Goal: Information Seeking & Learning: Learn about a topic

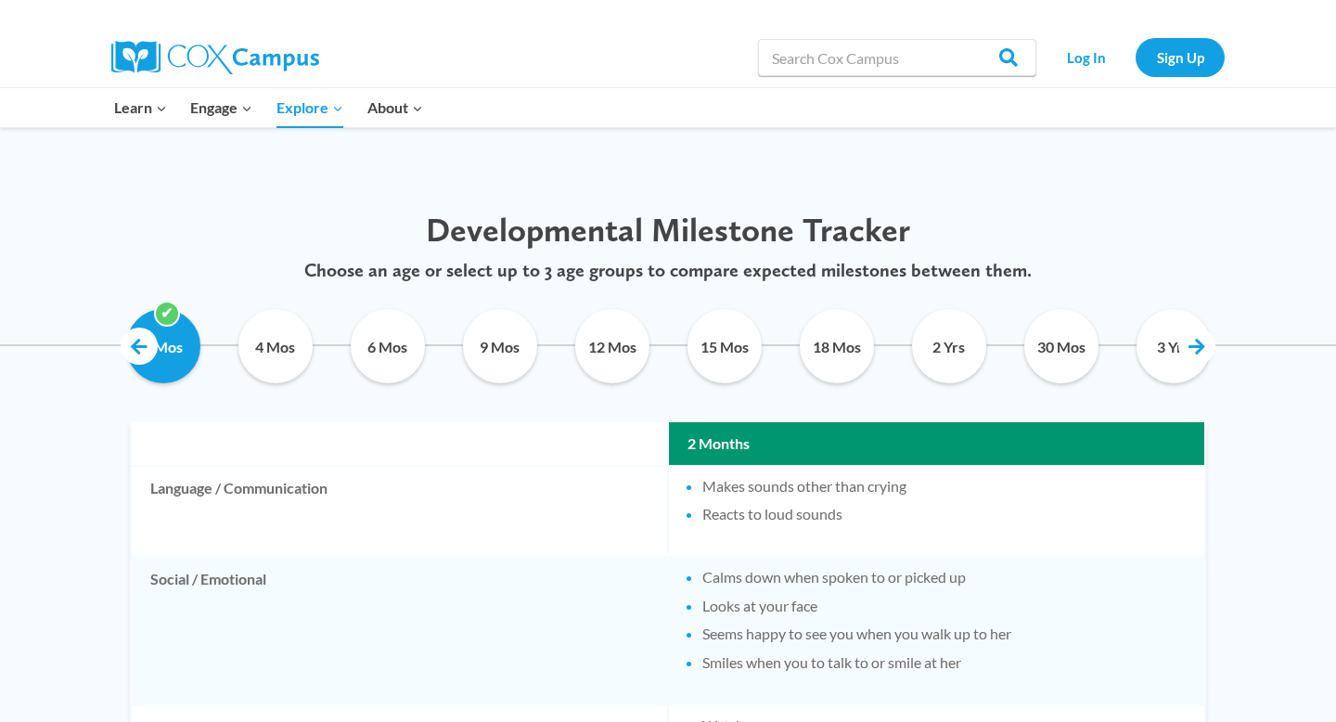
scroll to position [839, 0]
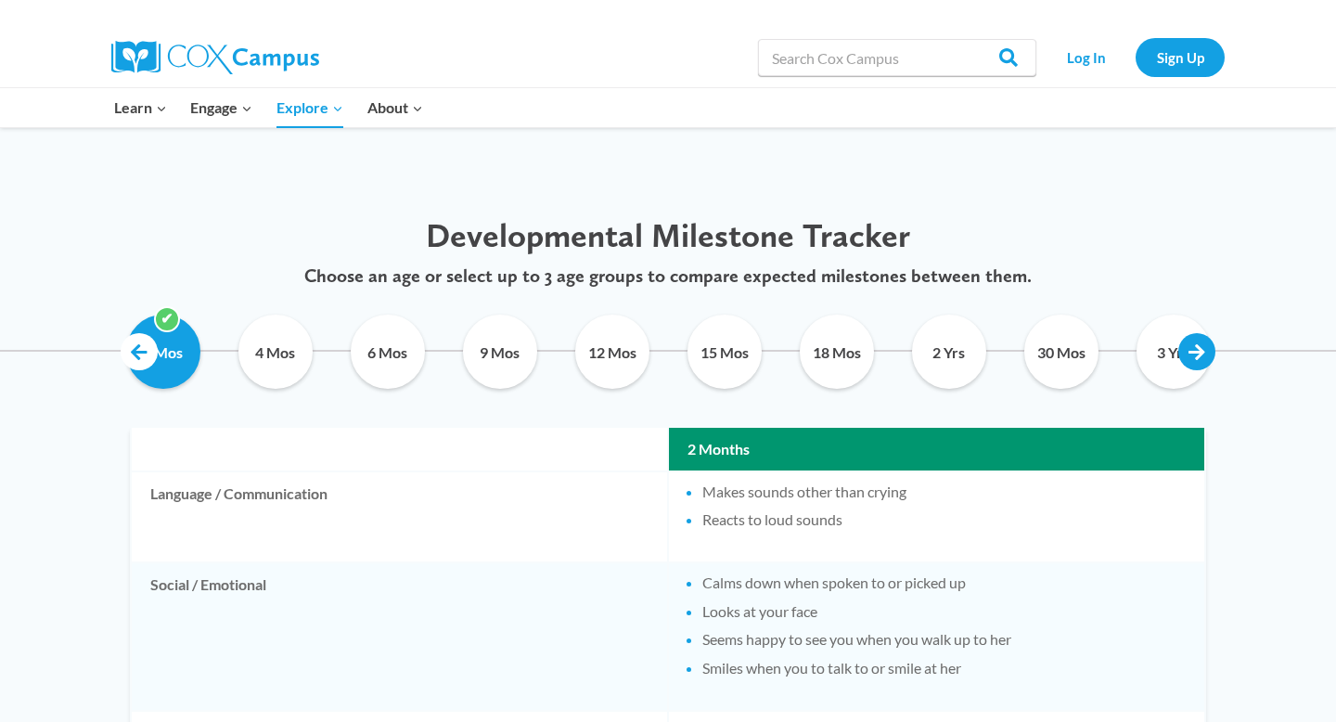
click at [1199, 359] on link at bounding box center [1196, 351] width 37 height 37
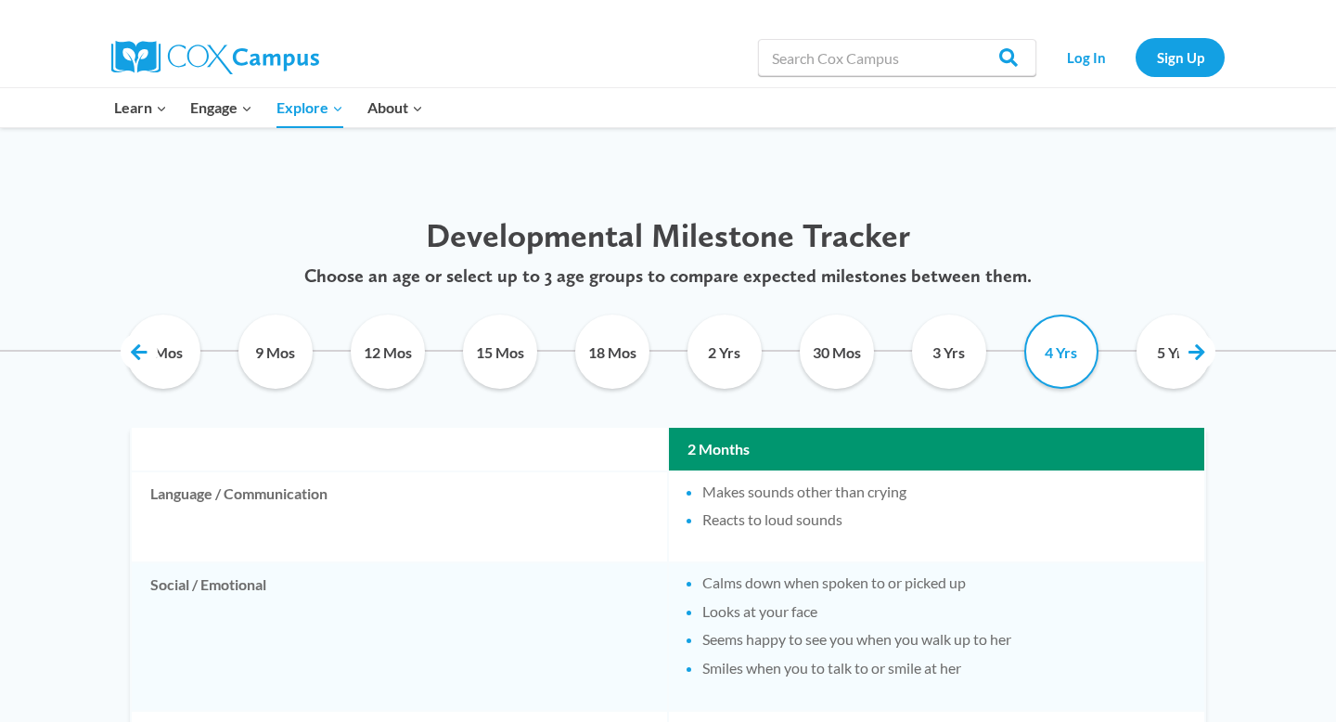
click at [1053, 370] on input "4 Yrs" at bounding box center [1061, 351] width 84 height 74
checkbox input "true"
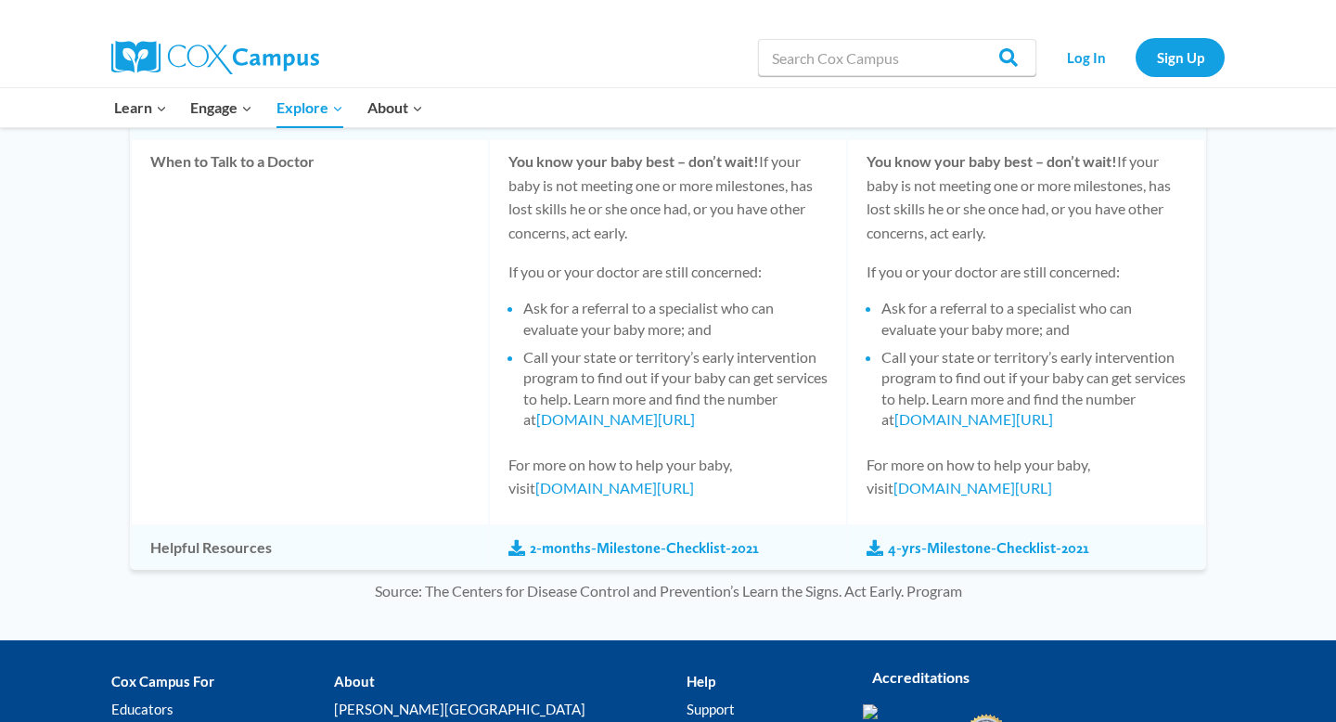
scroll to position [1999, 0]
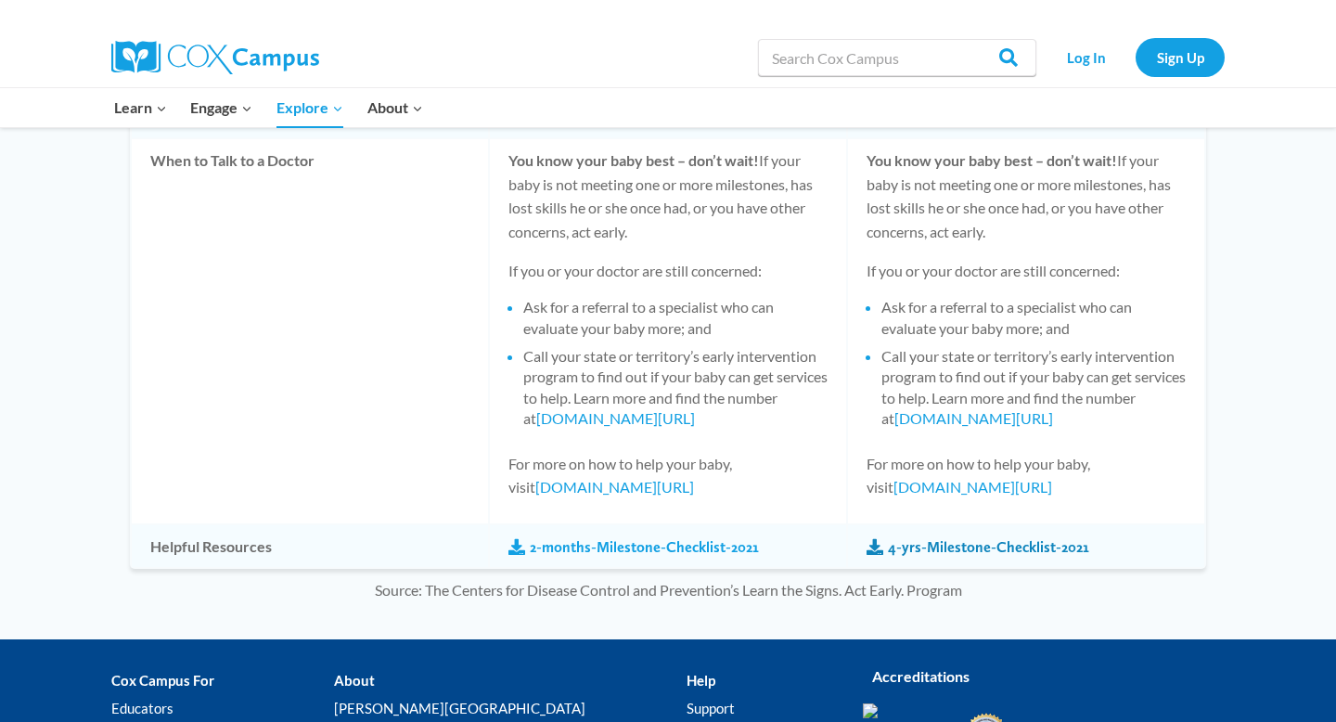
click at [931, 556] on link "4-yrs-Milestone-Checklist-2021" at bounding box center [977, 547] width 223 height 20
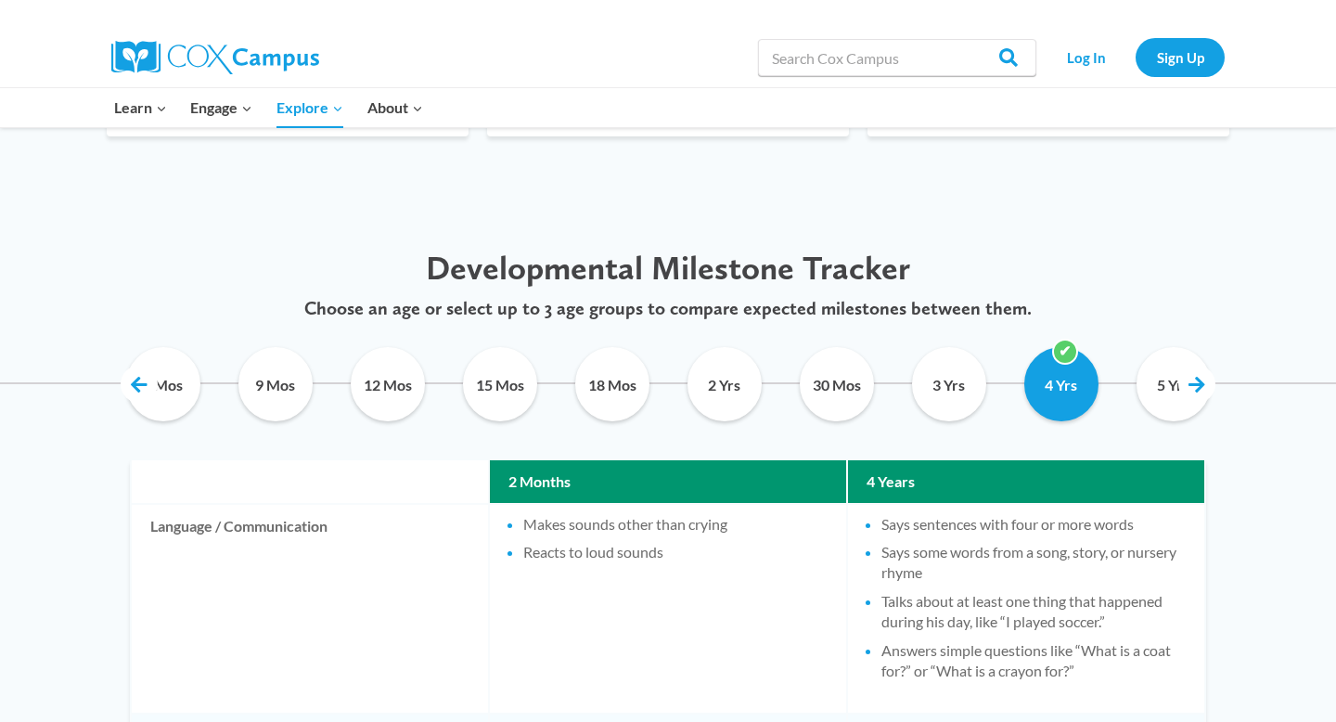
scroll to position [812, 0]
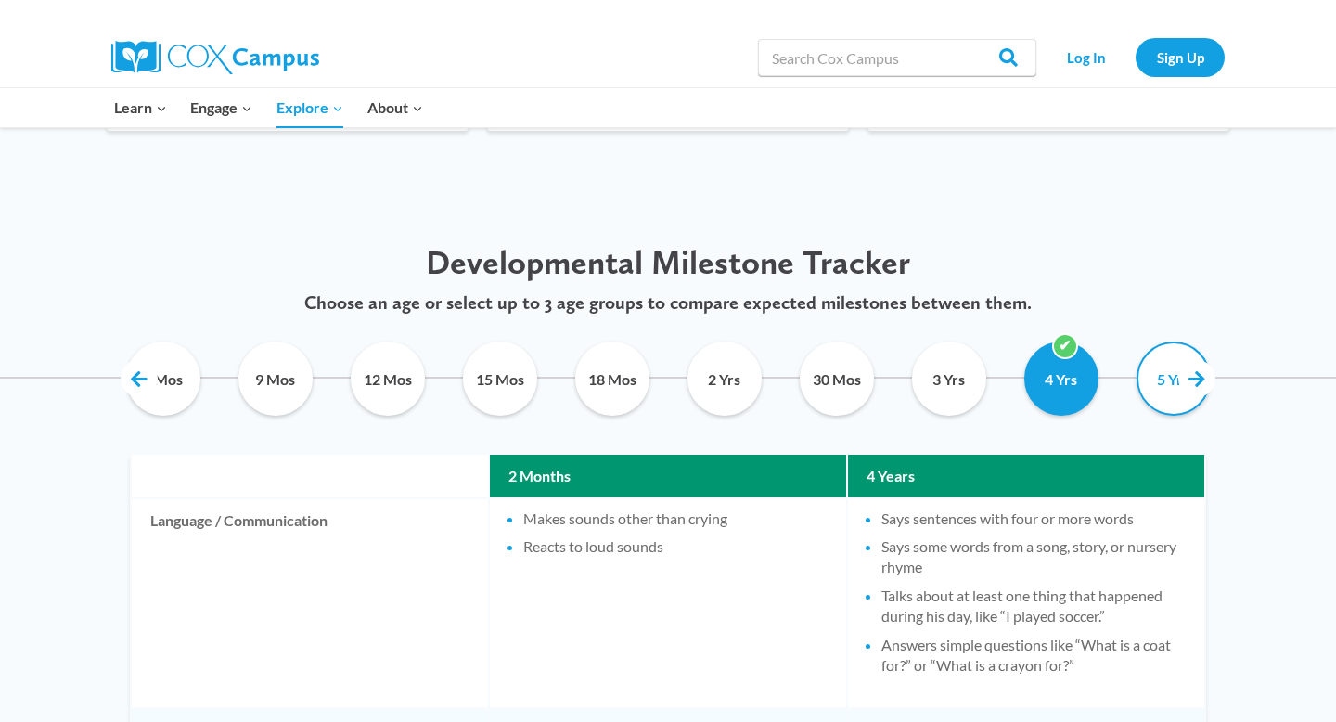
click at [1145, 390] on input "5 Yrs" at bounding box center [1173, 378] width 84 height 74
checkbox input "true"
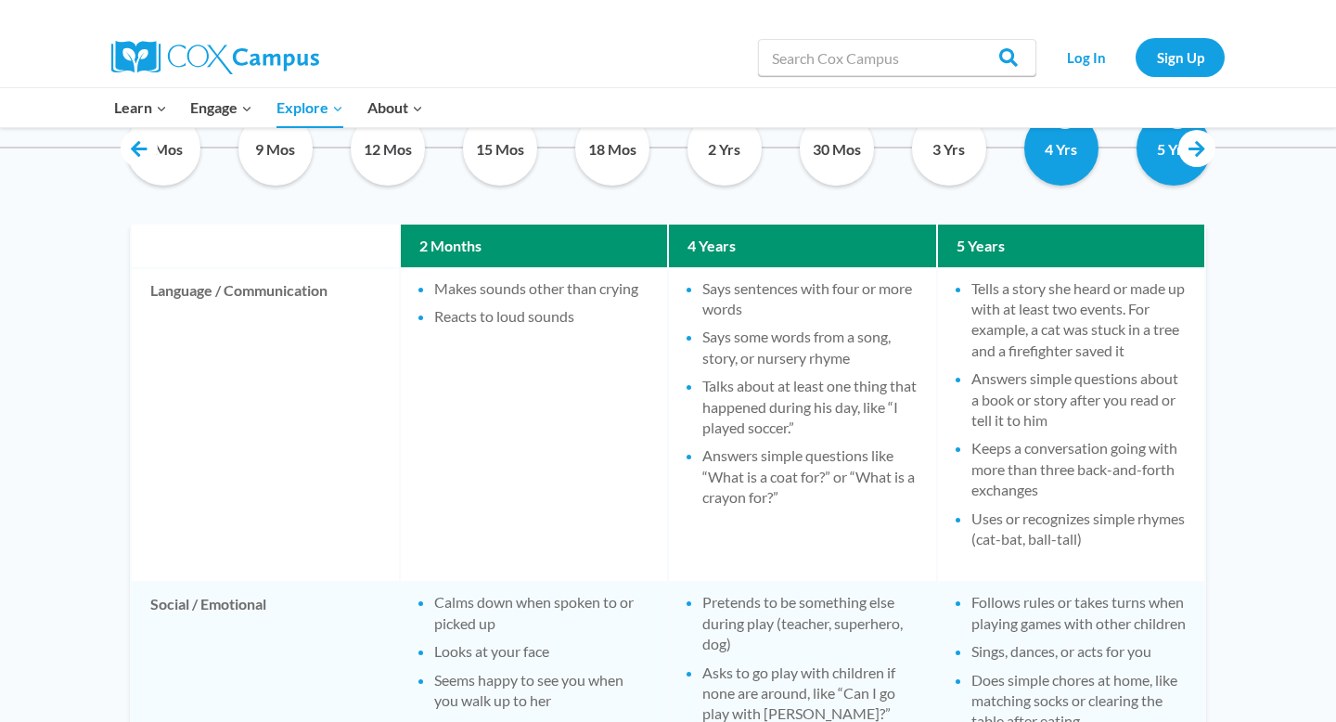
scroll to position [1041, 0]
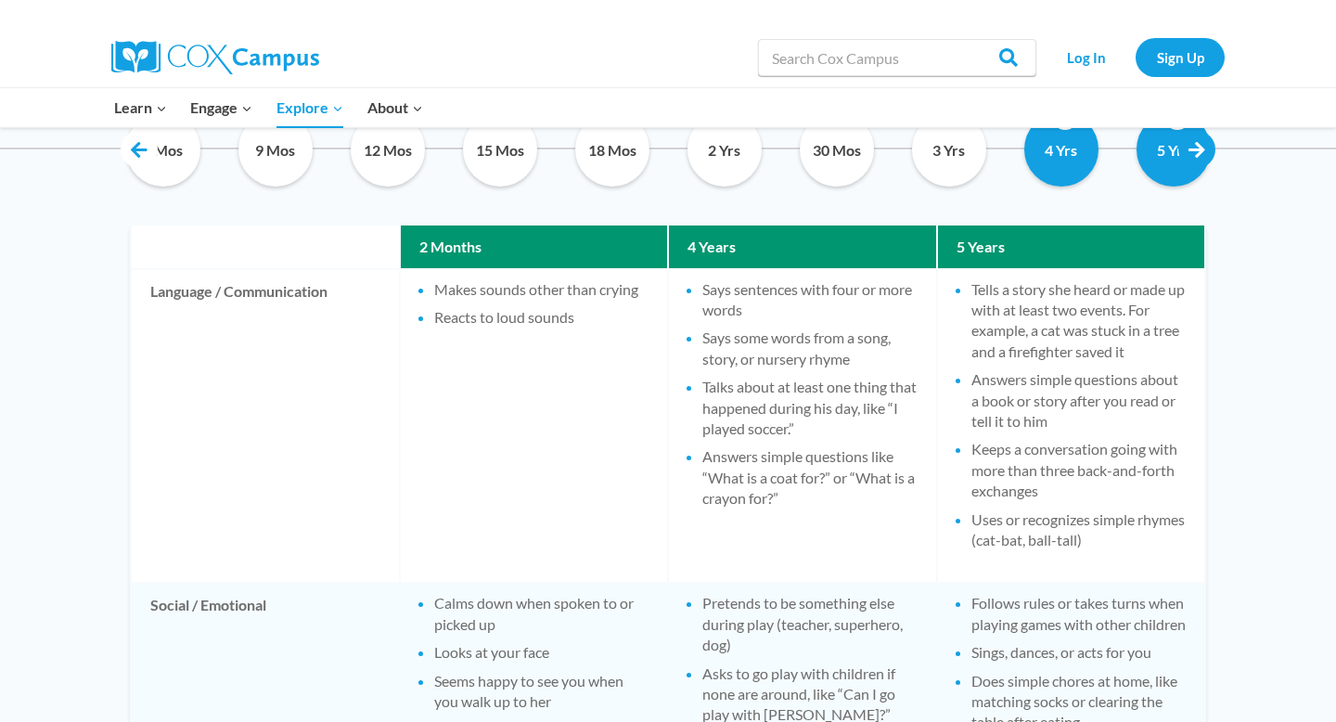
click at [1191, 160] on link at bounding box center [1196, 149] width 37 height 37
click at [1199, 140] on link at bounding box center [1196, 149] width 37 height 37
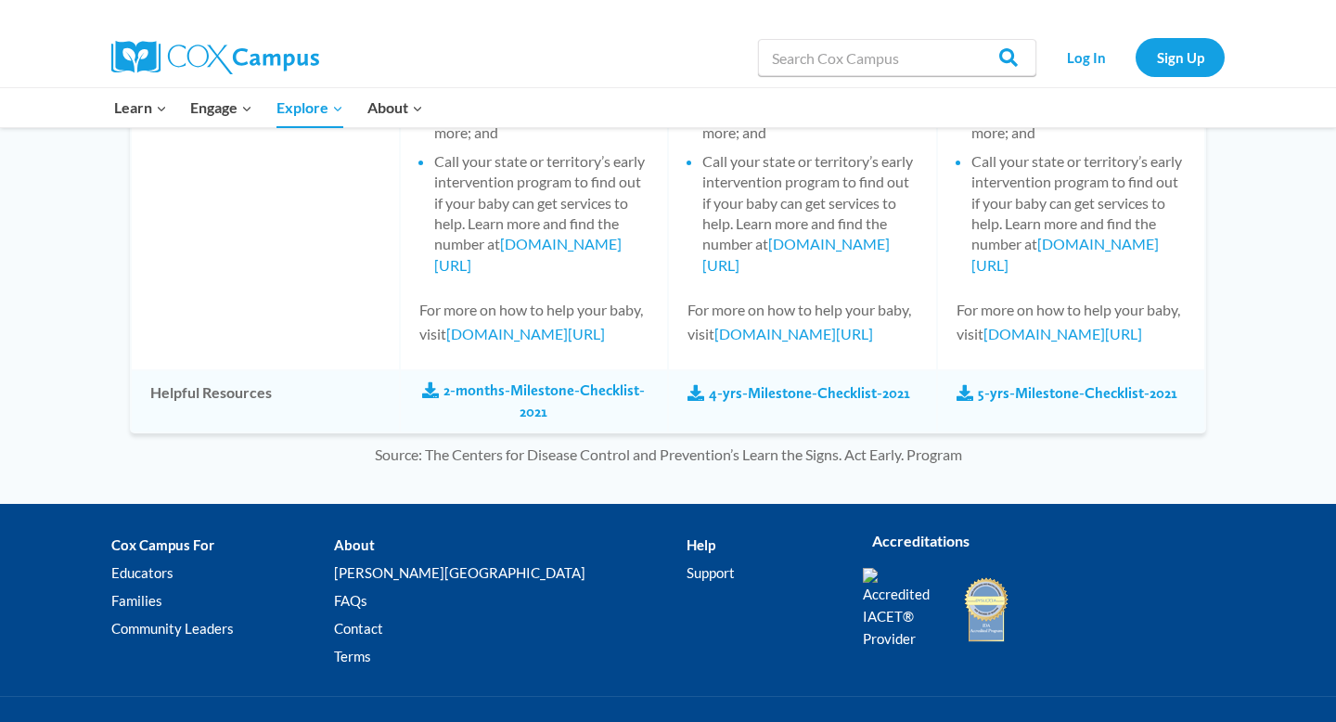
scroll to position [2724, 0]
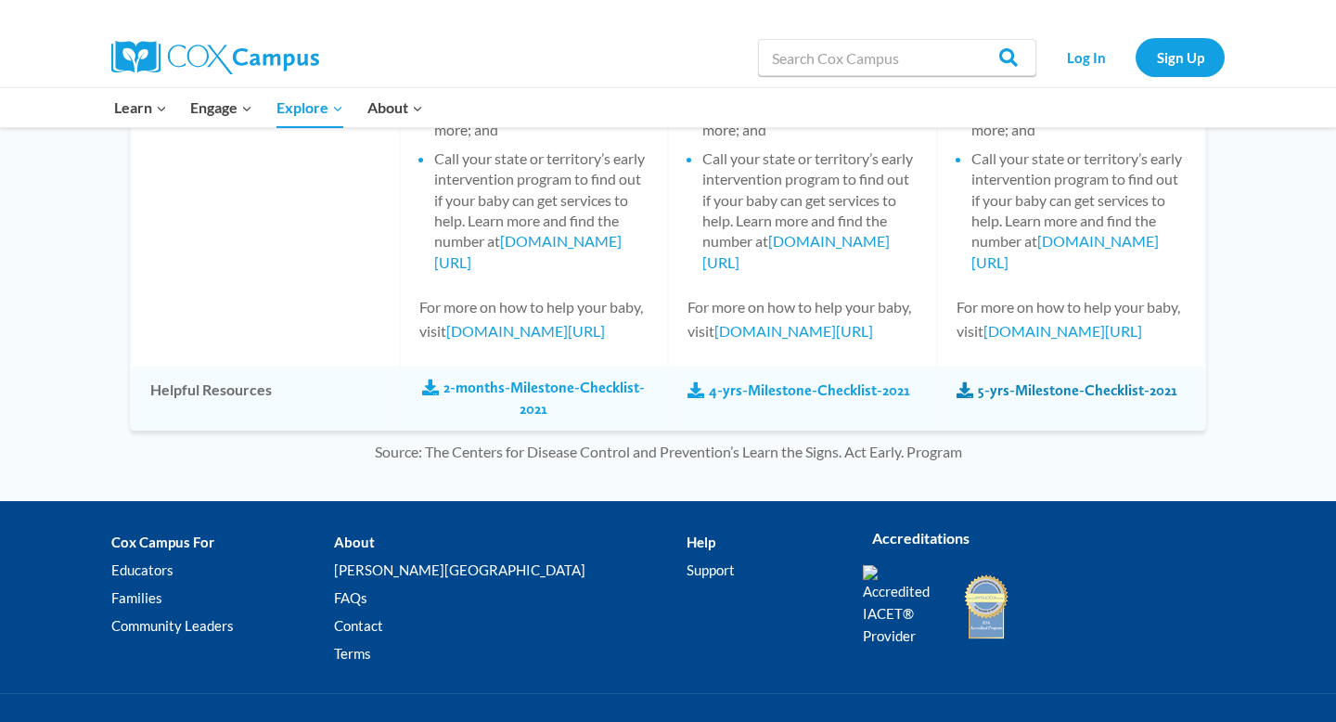
click at [1044, 397] on link "5-yrs-Milestone-Checklist-2021" at bounding box center [1066, 390] width 221 height 20
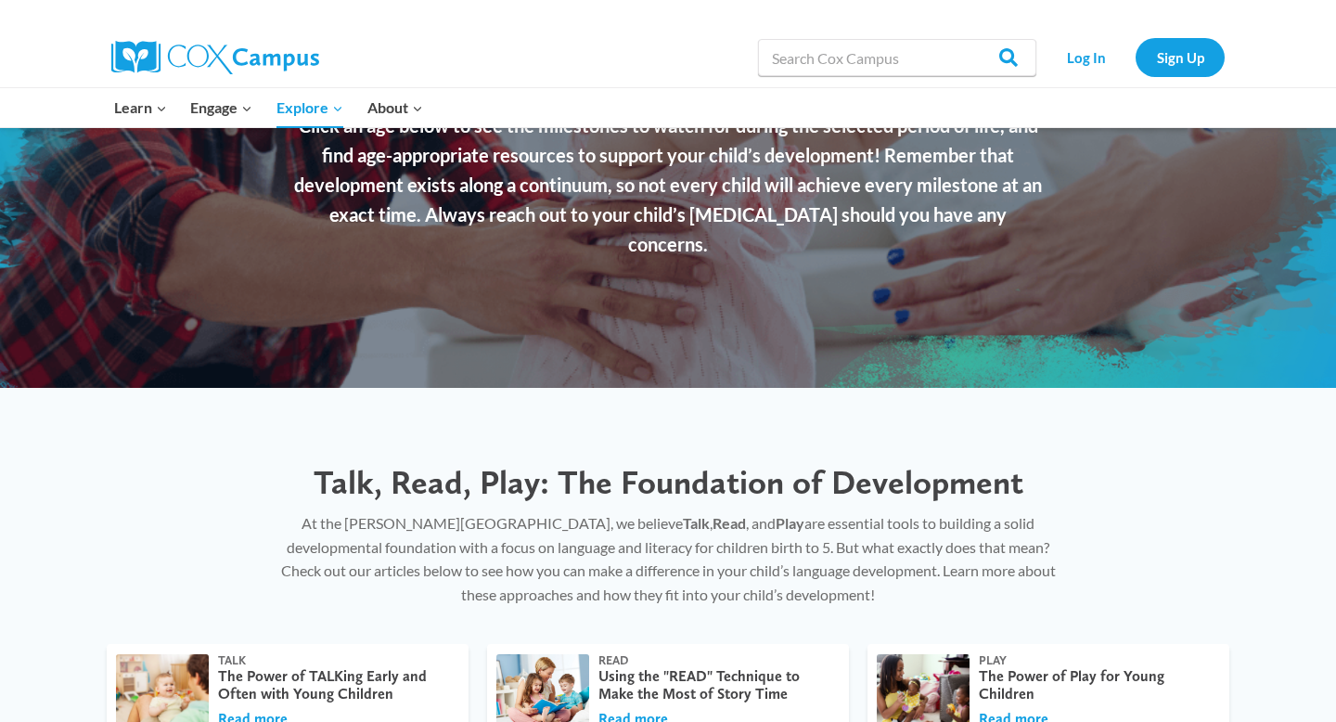
scroll to position [0, 0]
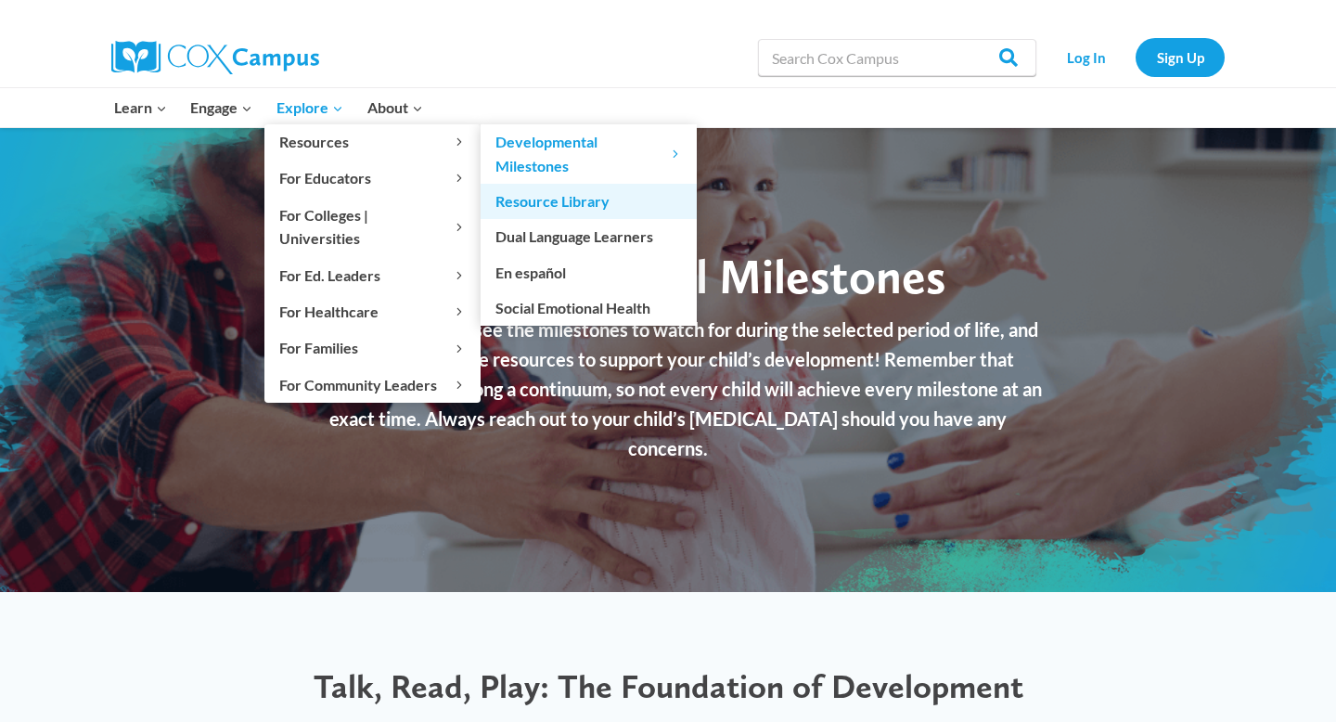
click at [523, 196] on link "Resource Library" at bounding box center [589, 201] width 216 height 35
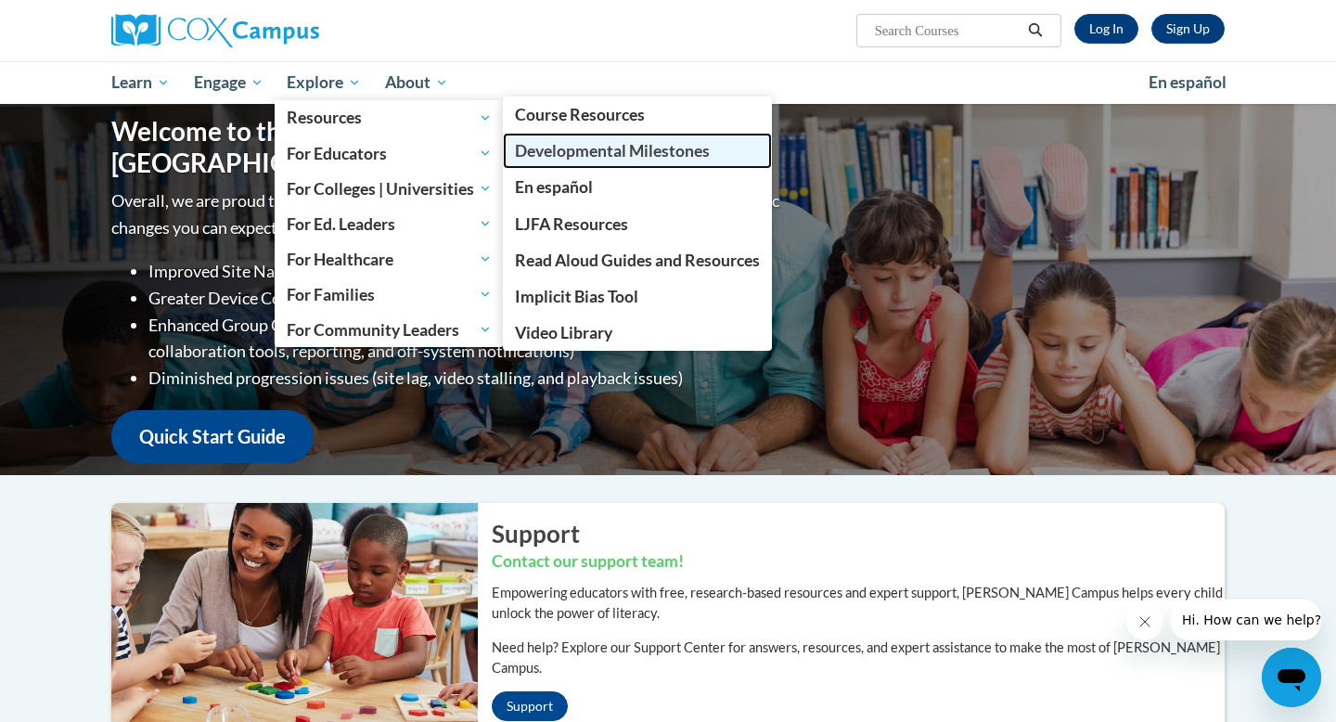
click at [544, 148] on span "Developmental Milestones" at bounding box center [612, 150] width 195 height 19
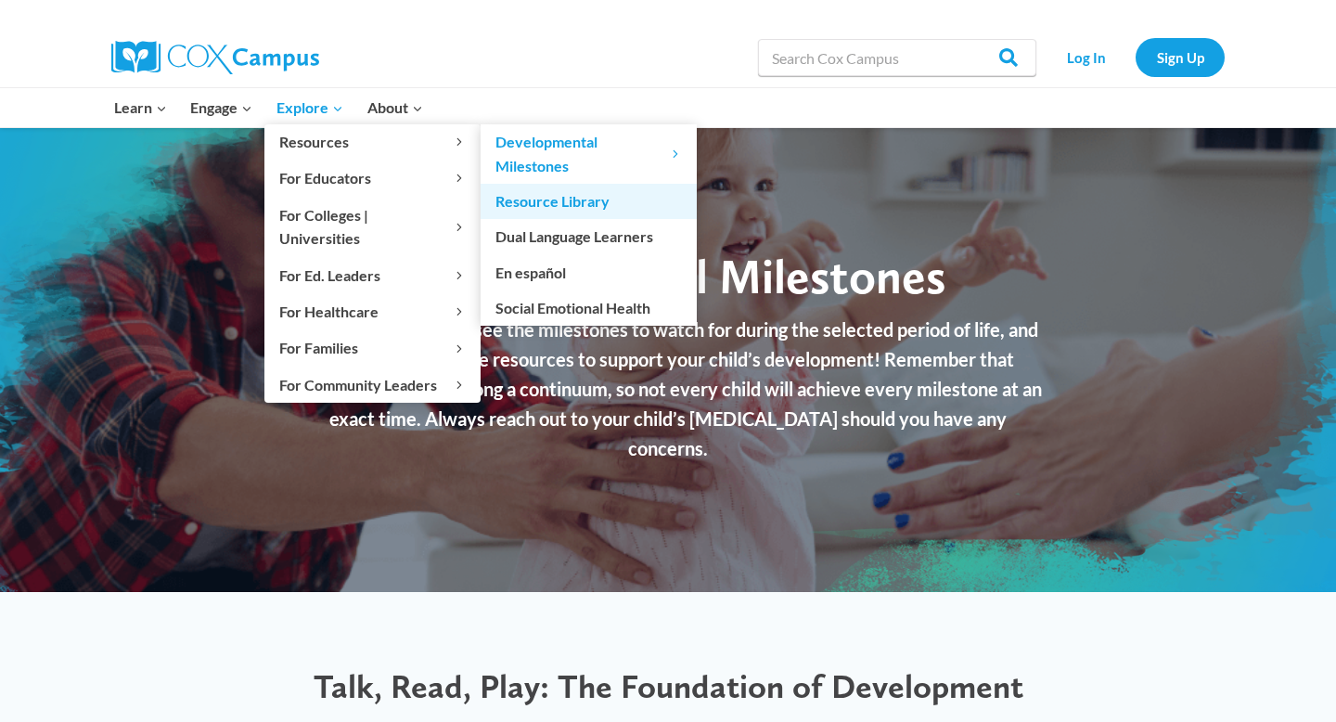
click at [532, 202] on link "Resource Library" at bounding box center [589, 201] width 216 height 35
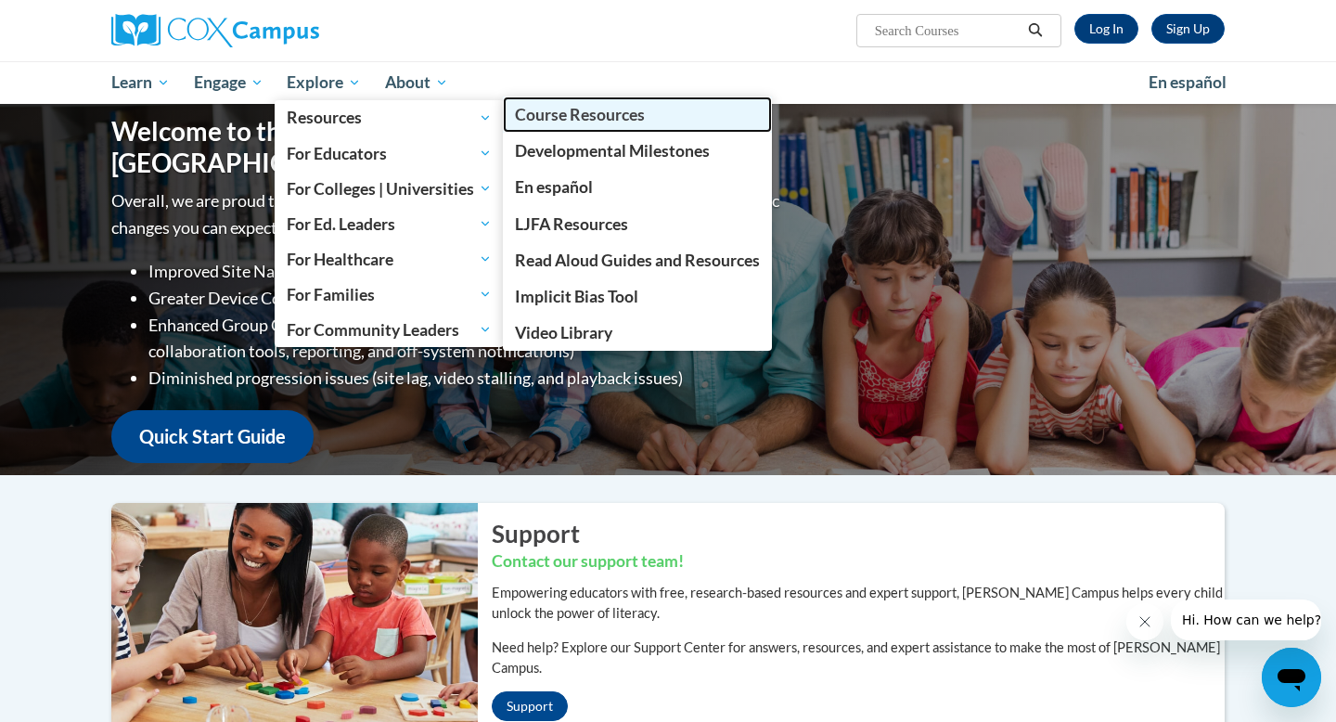
click at [542, 116] on span "Course Resources" at bounding box center [580, 114] width 130 height 19
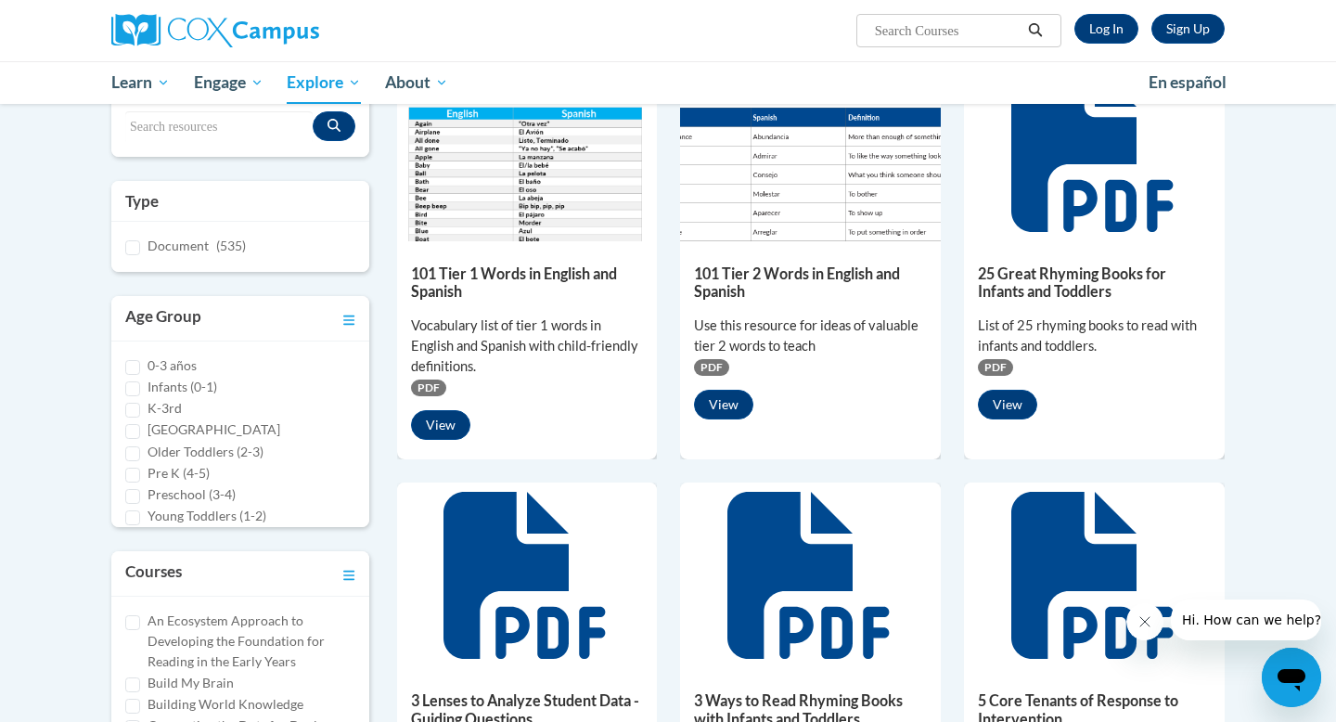
scroll to position [300, 0]
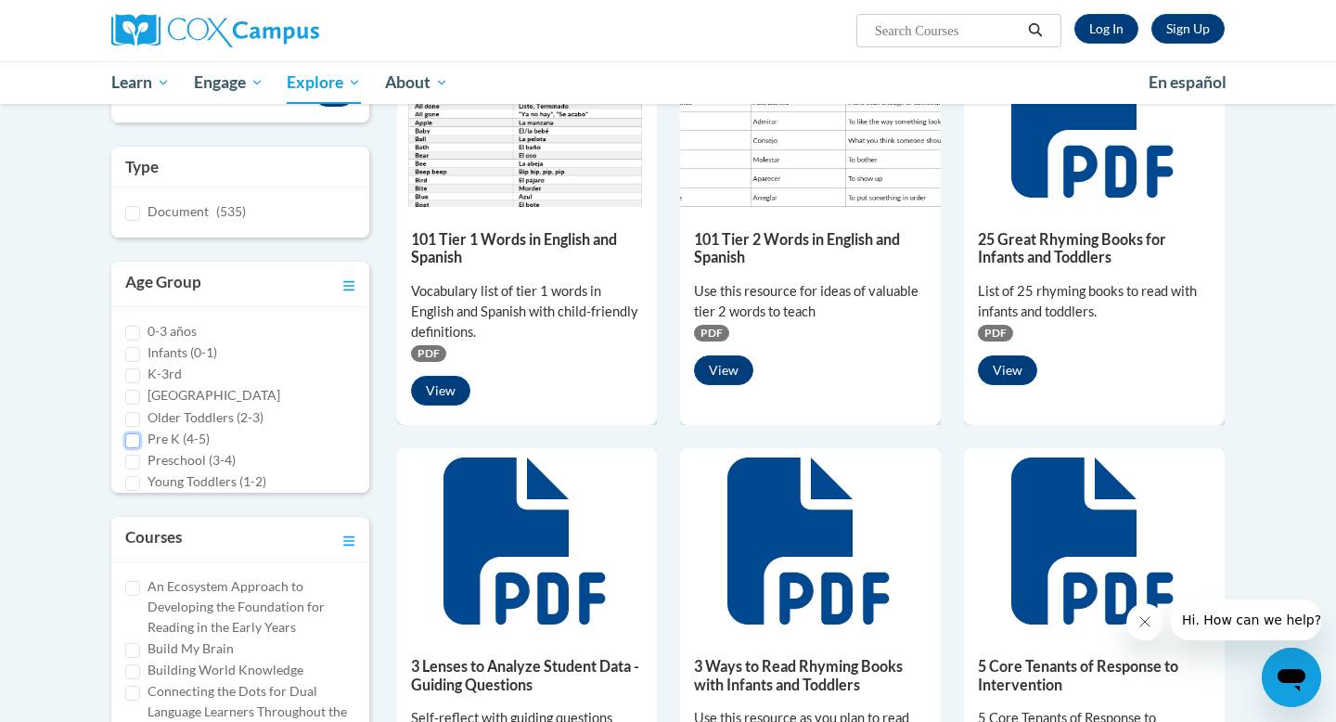
click at [134, 441] on input "Pre K (4-5)" at bounding box center [132, 440] width 15 height 15
checkbox input "true"
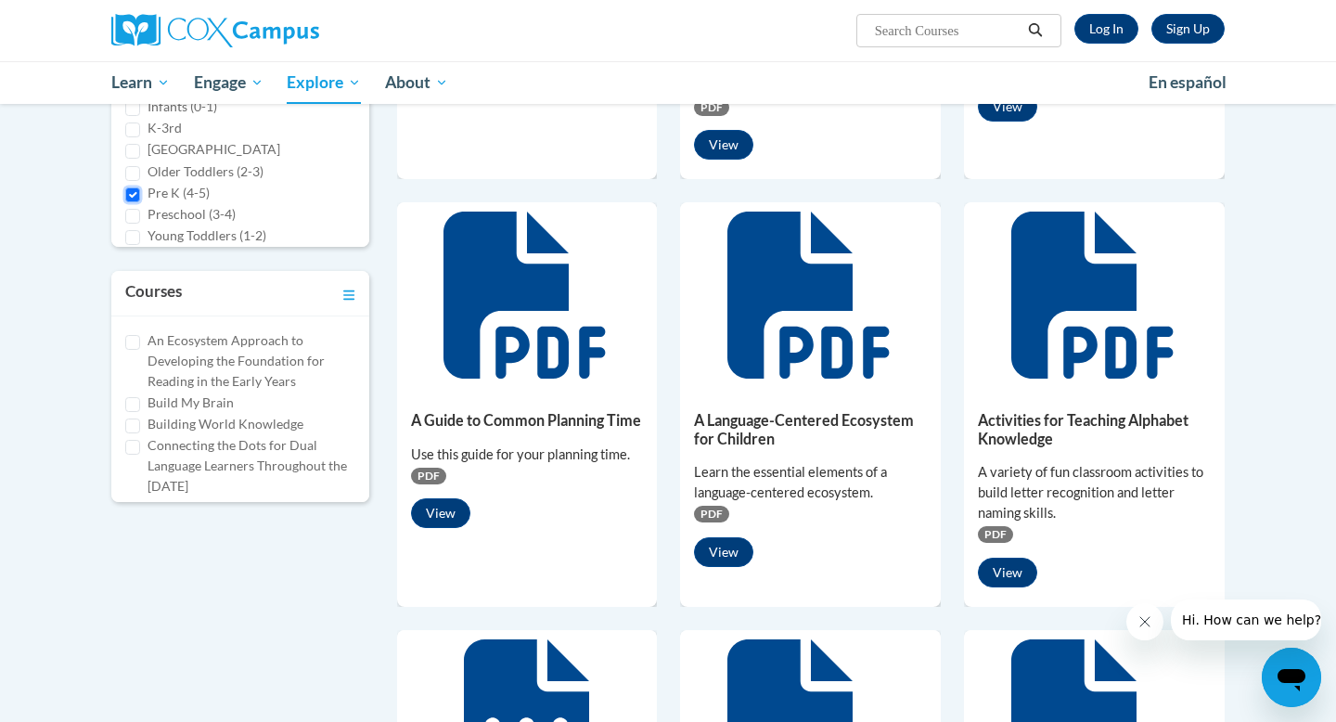
scroll to position [0, 0]
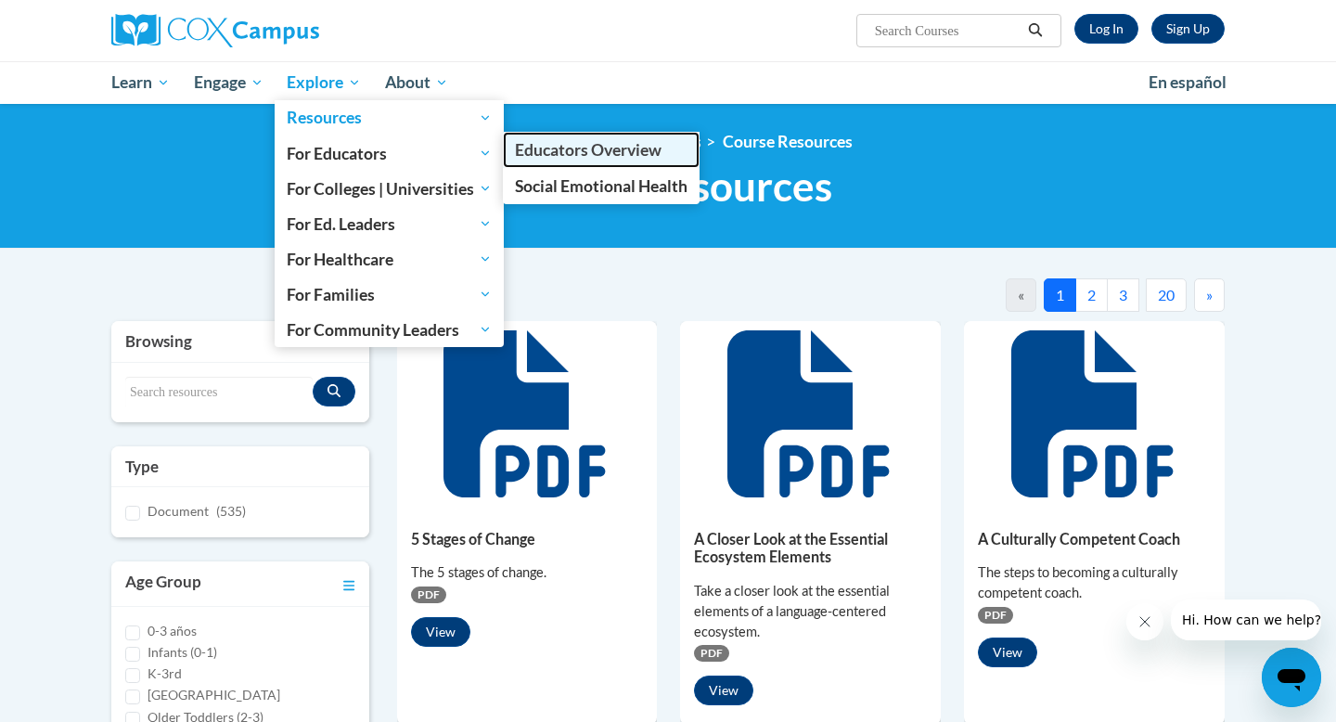
click at [532, 153] on span "Educators Overview" at bounding box center [588, 149] width 147 height 19
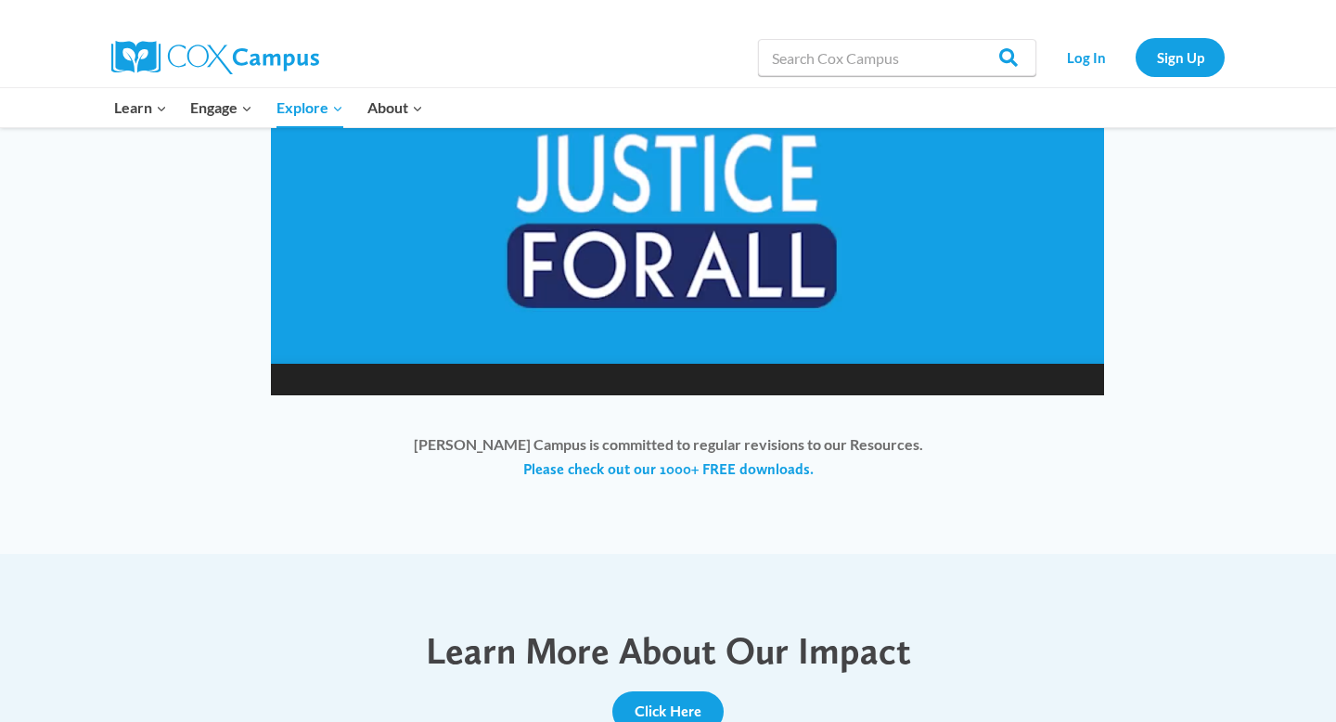
scroll to position [1527, 0]
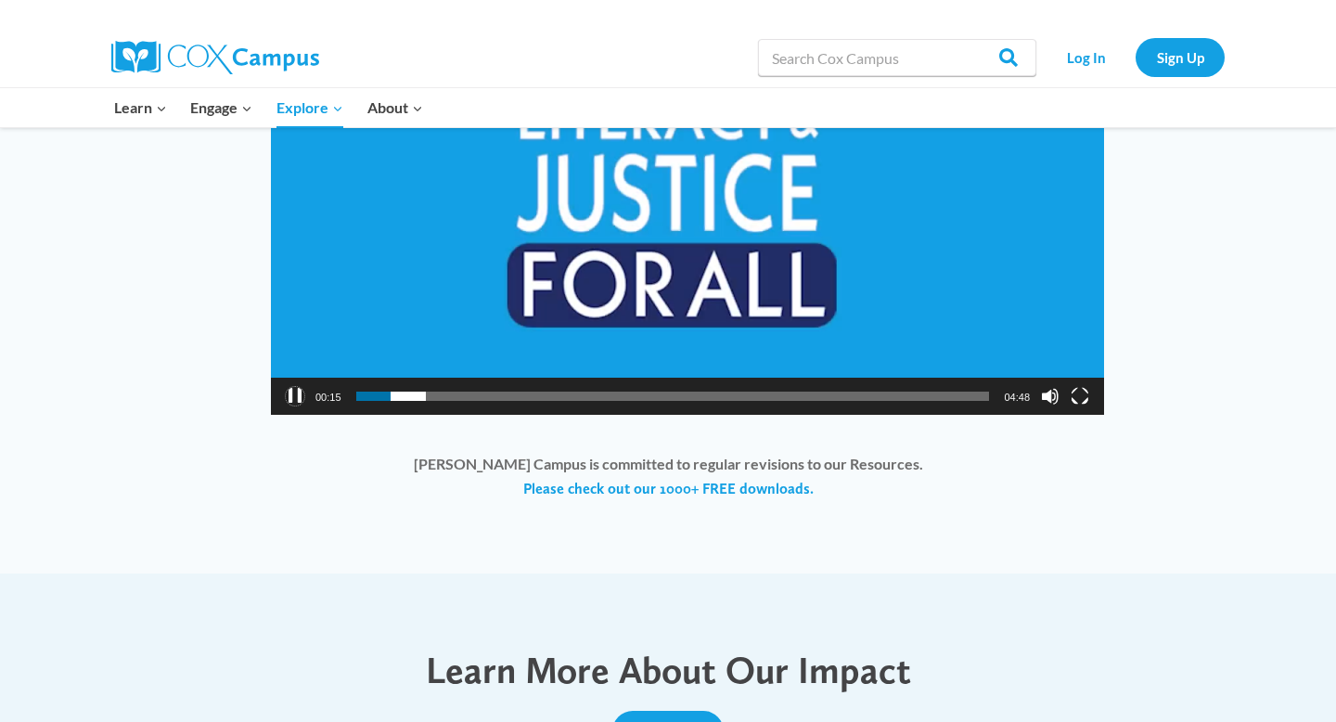
click at [292, 403] on button "Pause" at bounding box center [295, 396] width 19 height 19
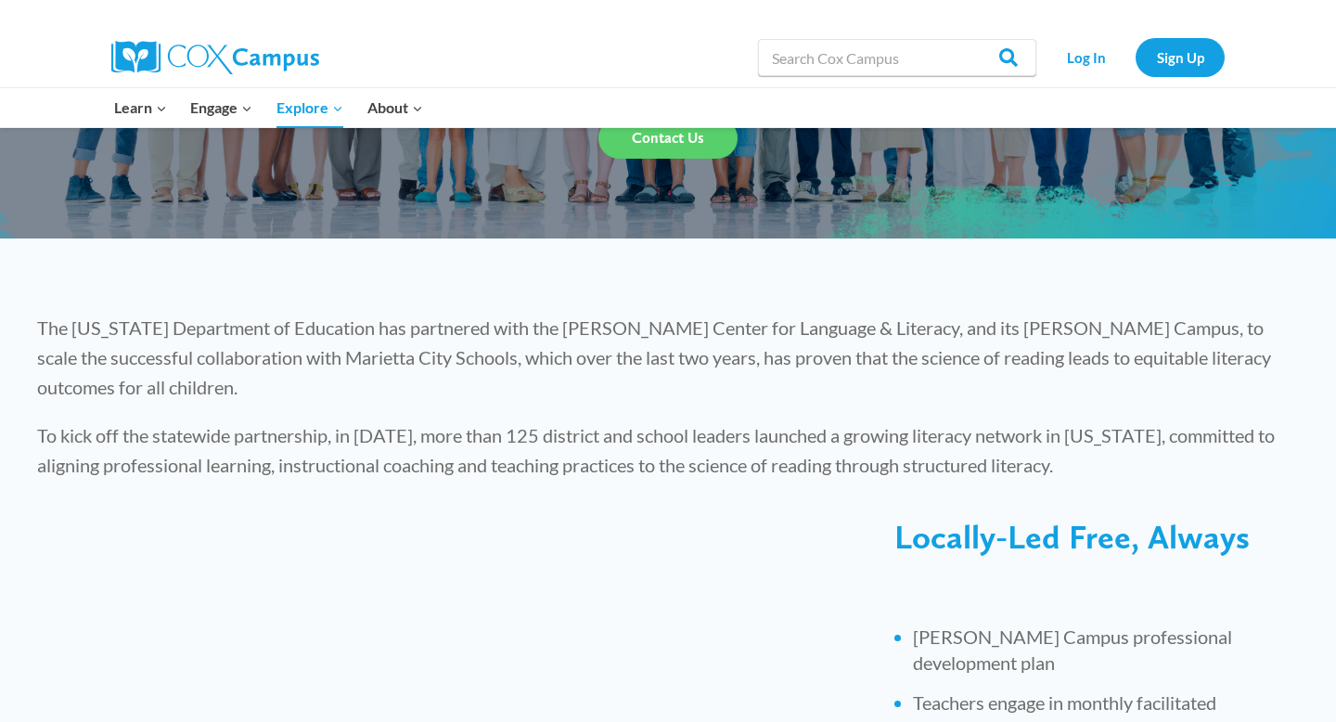
scroll to position [0, 0]
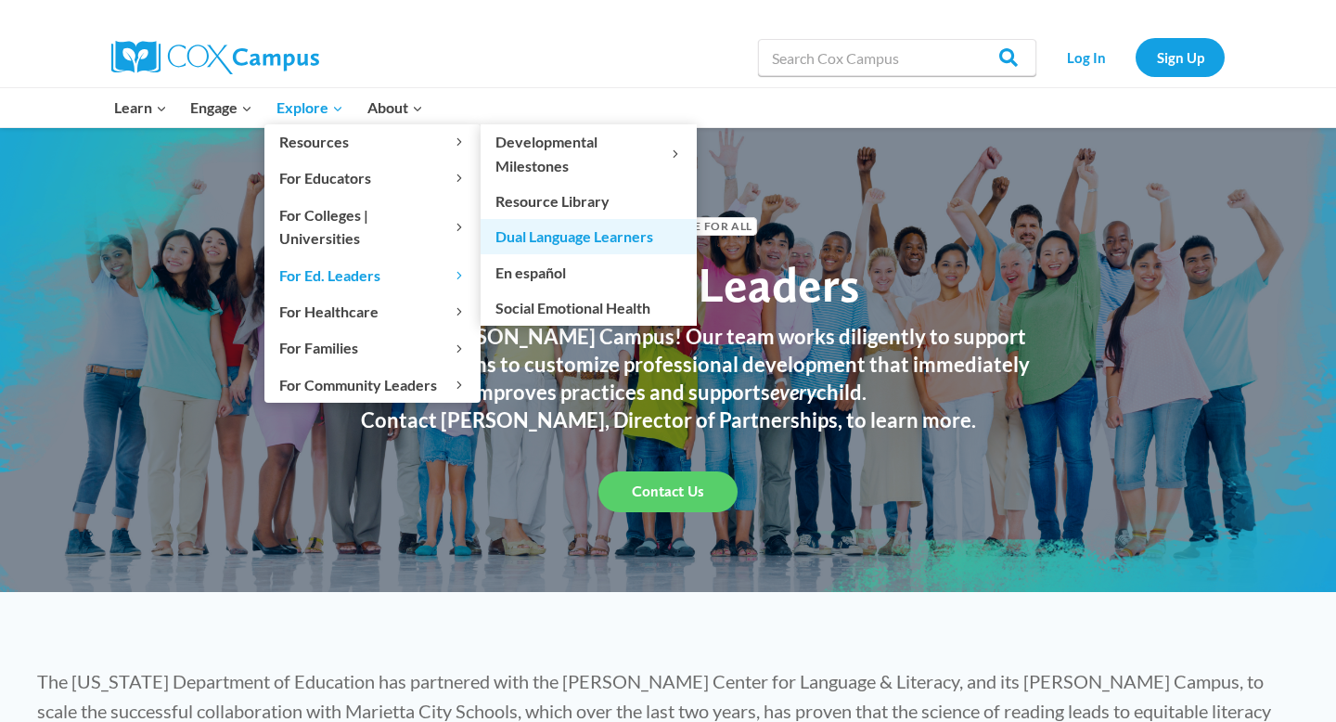
click at [546, 248] on link "Dual Language Learners" at bounding box center [589, 236] width 216 height 35
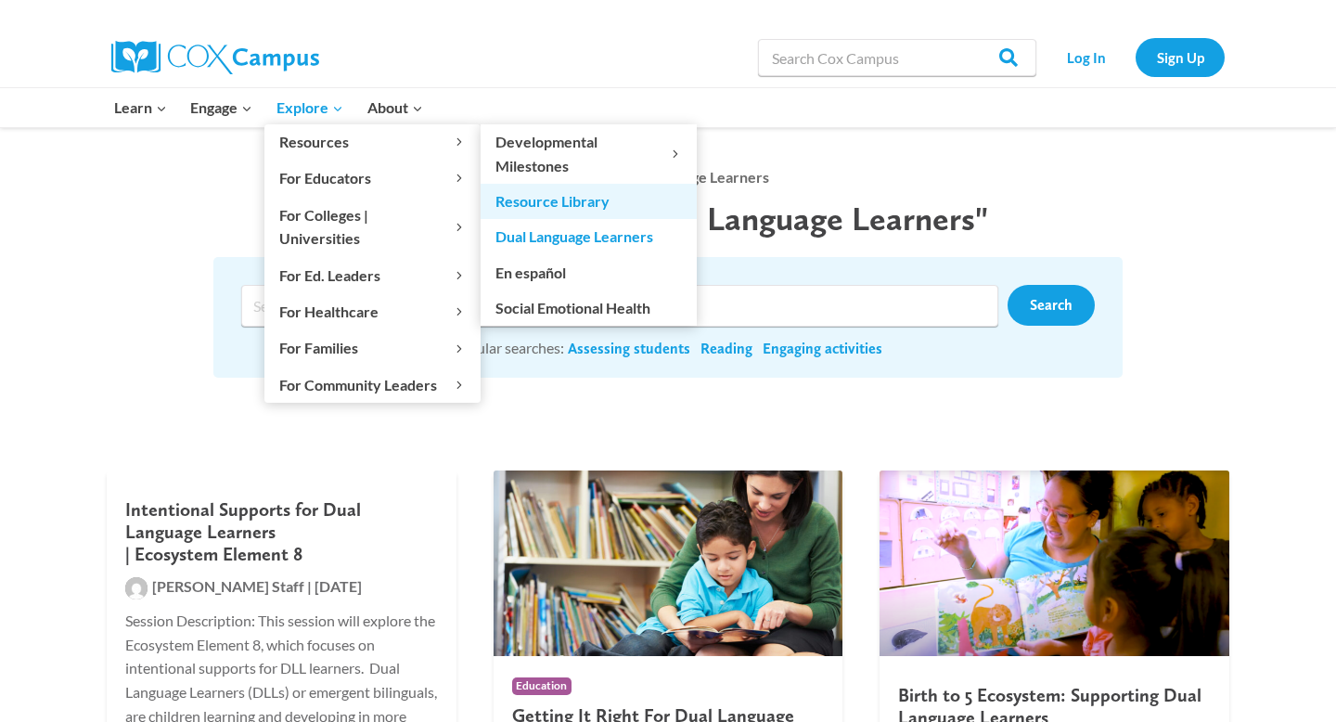
click at [530, 200] on link "Resource Library" at bounding box center [589, 201] width 216 height 35
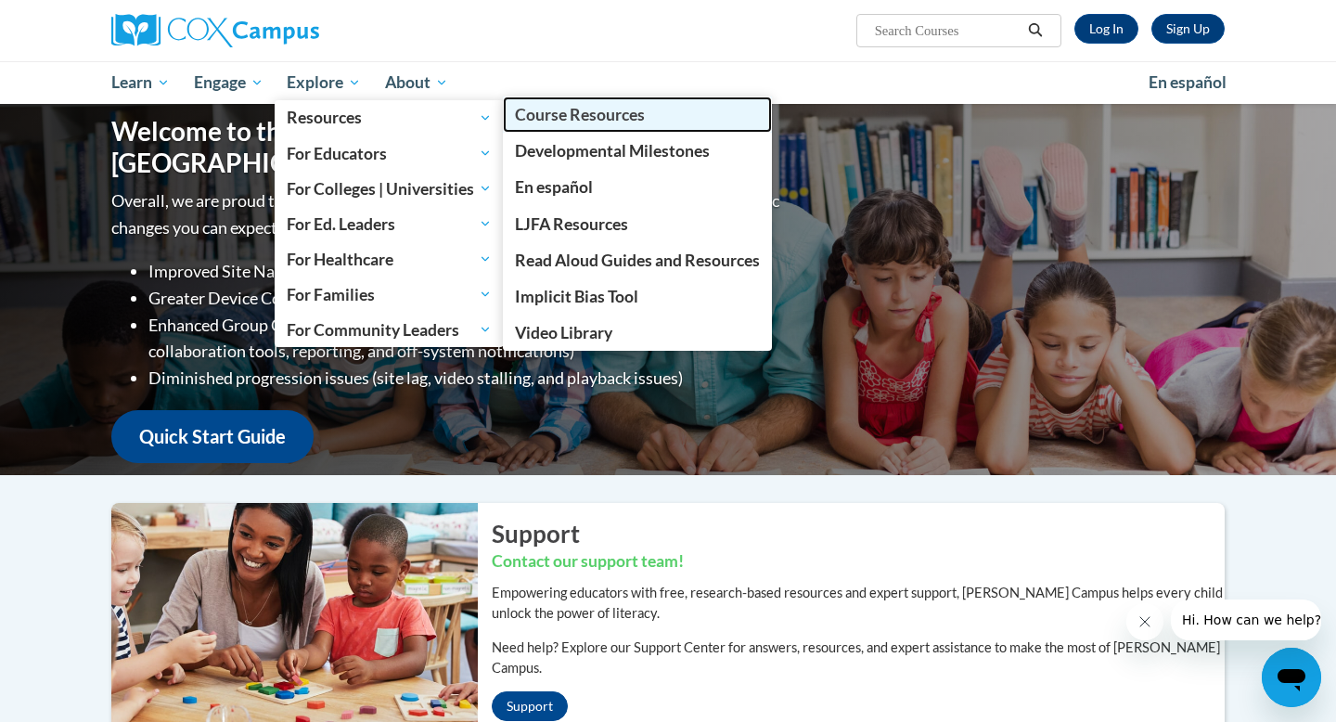
click at [595, 121] on span "Course Resources" at bounding box center [580, 114] width 130 height 19
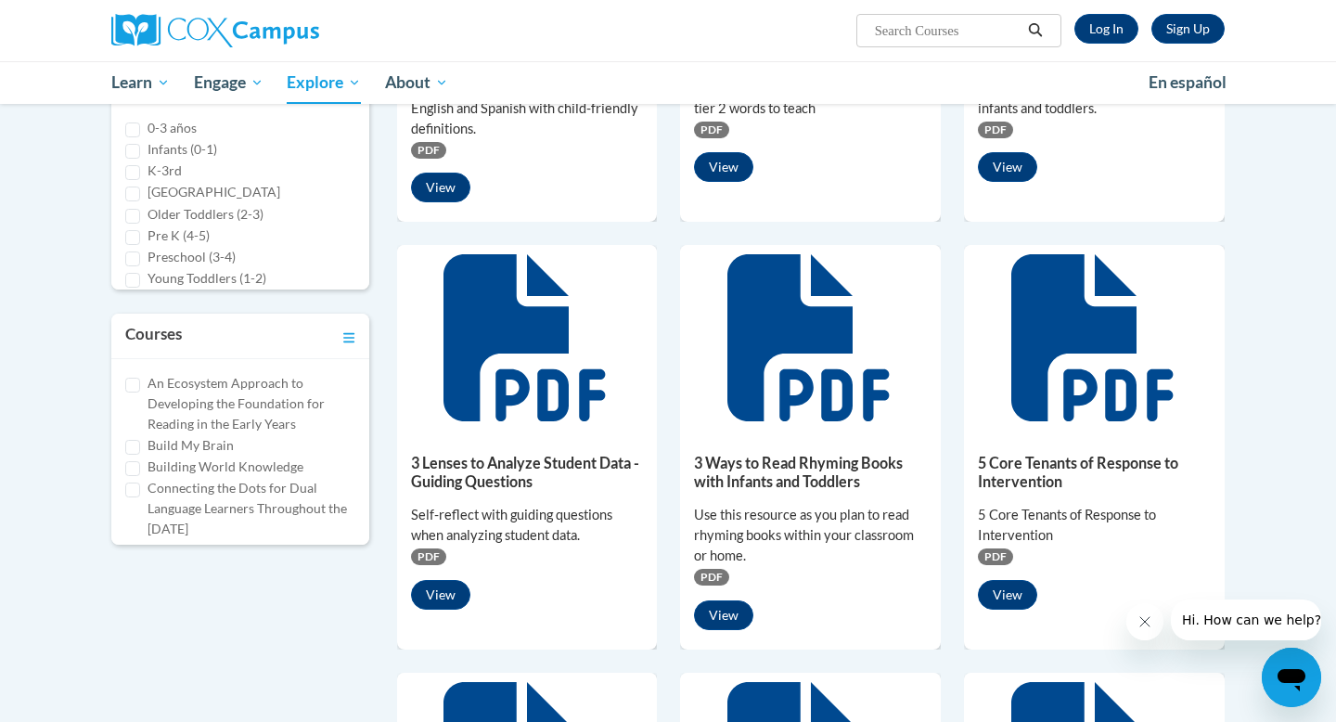
scroll to position [506, 0]
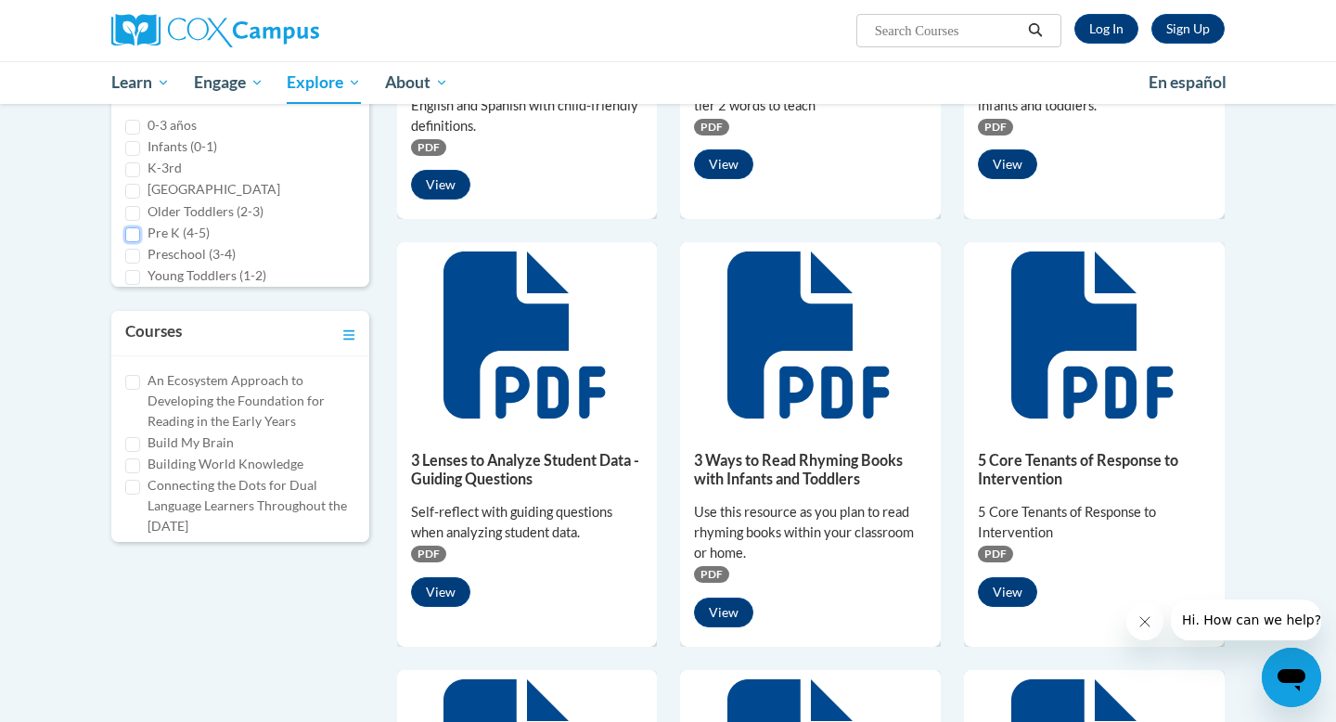
click at [135, 232] on input "Pre K (4-5)" at bounding box center [132, 234] width 15 height 15
checkbox input "true"
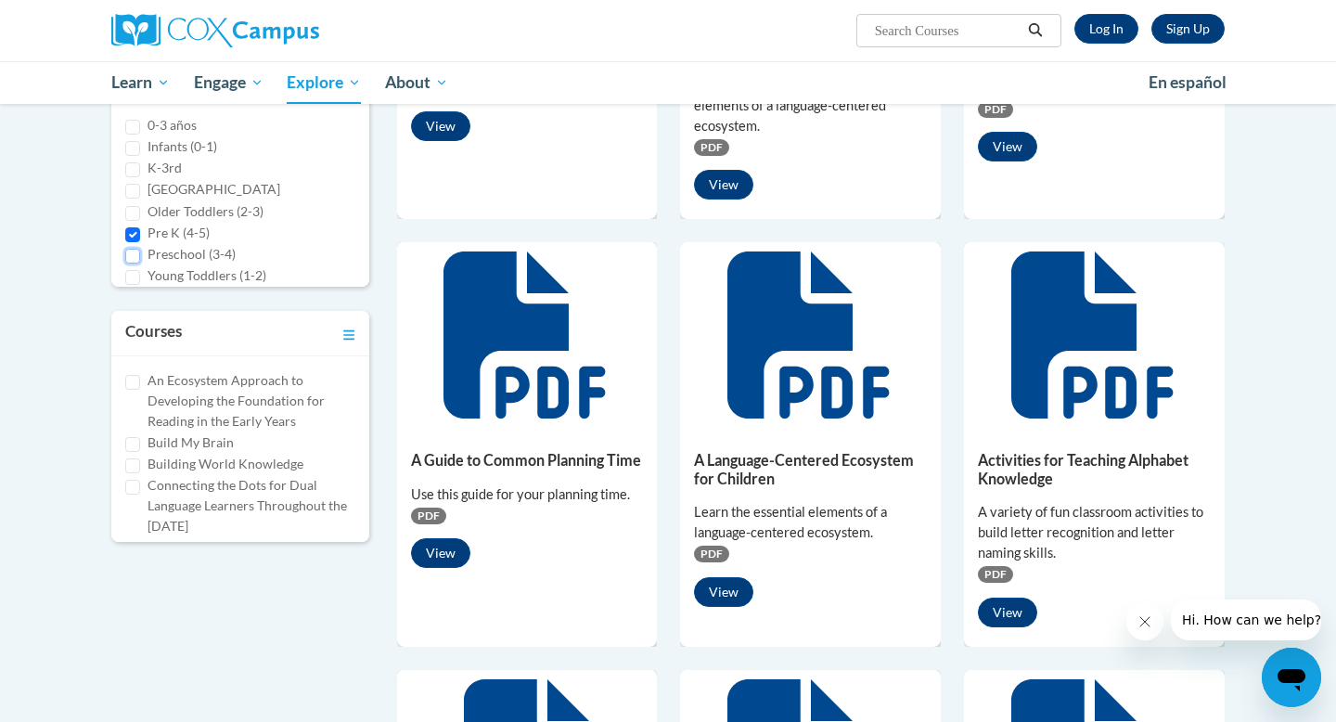
click at [136, 252] on input "Preschool (3-4)" at bounding box center [132, 256] width 15 height 15
checkbox input "true"
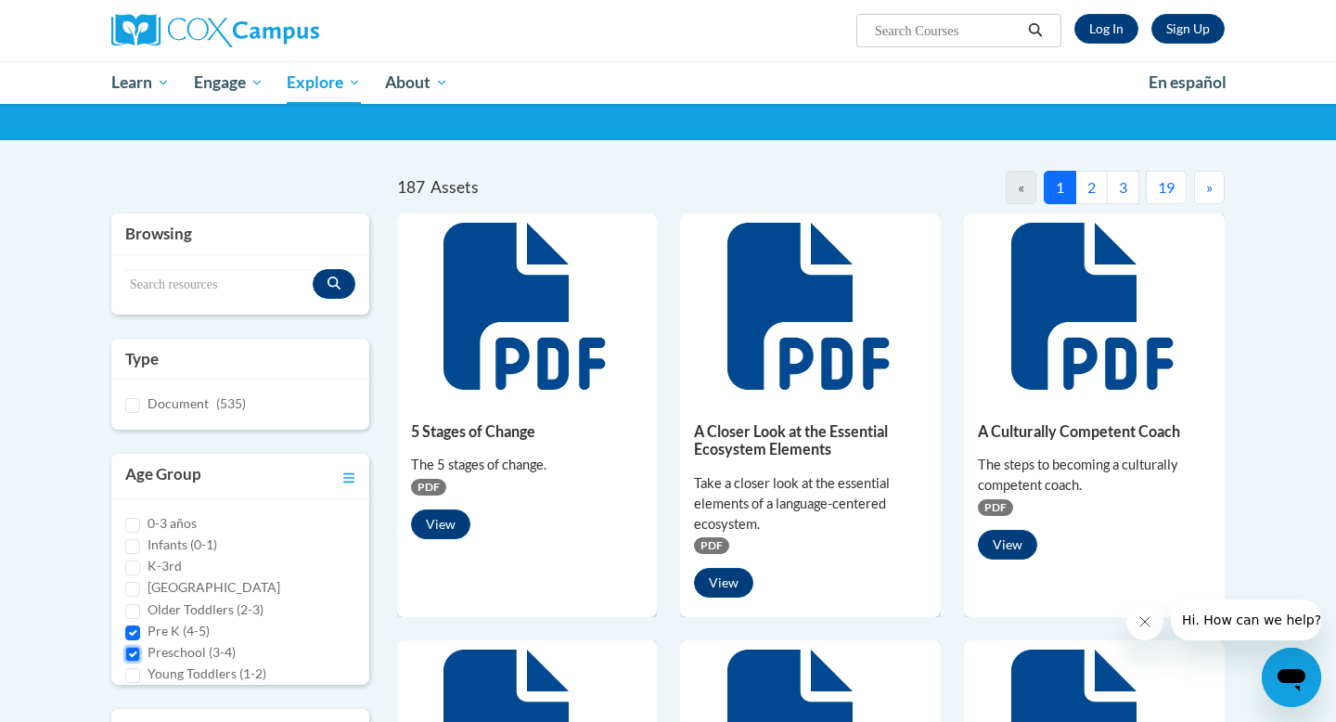
scroll to position [106, 0]
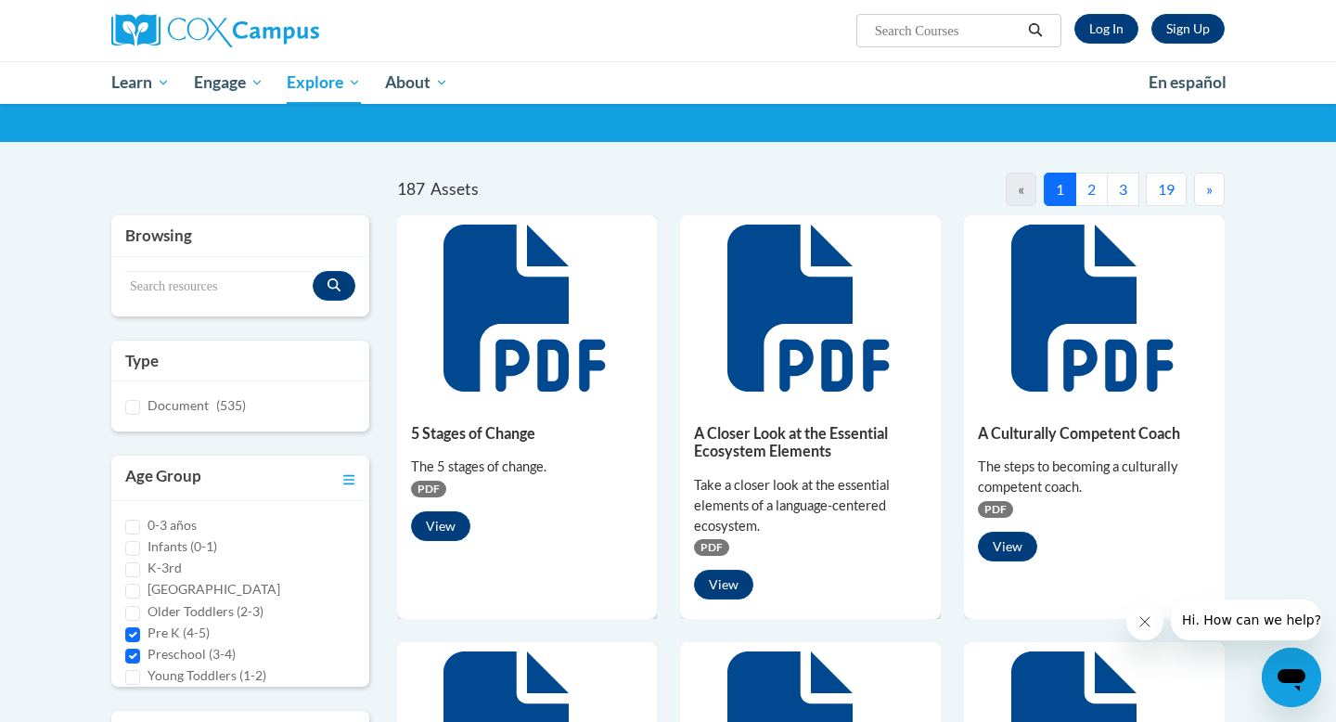
click at [1086, 191] on button "2" at bounding box center [1091, 189] width 32 height 33
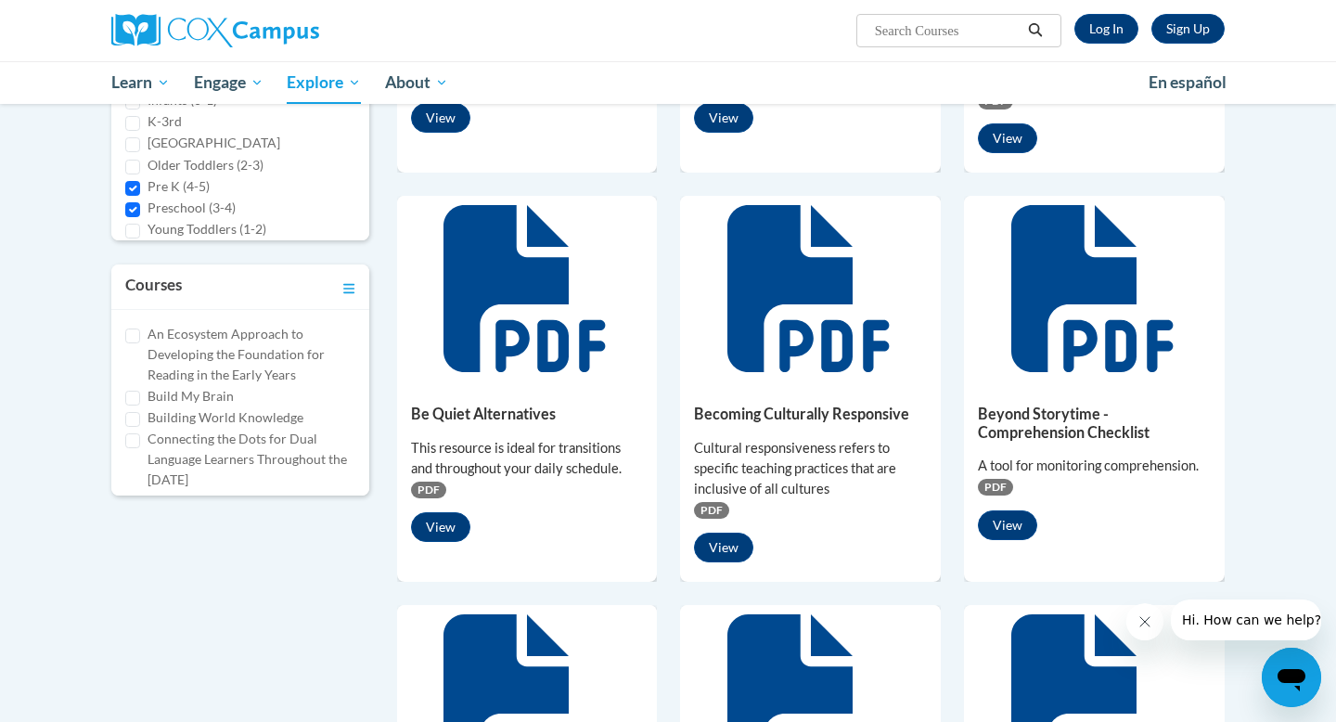
scroll to position [555, 0]
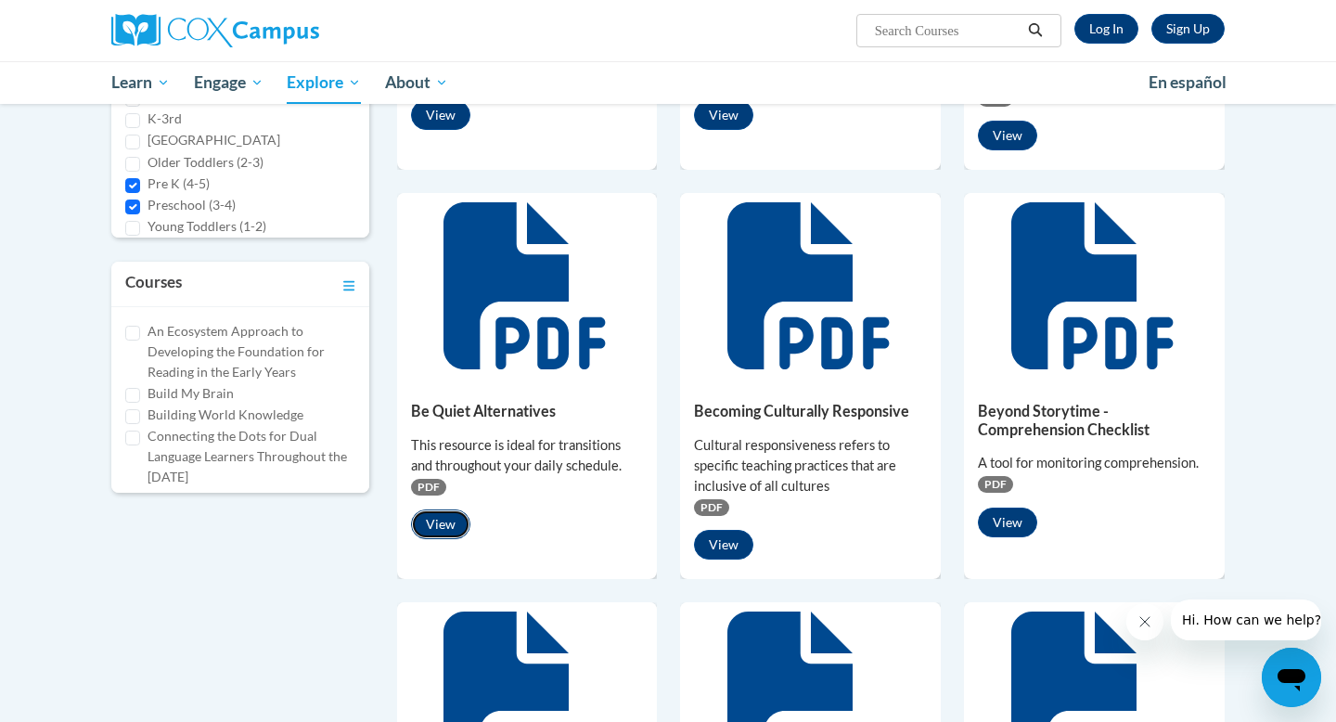
click at [442, 509] on button "View" at bounding box center [440, 524] width 59 height 30
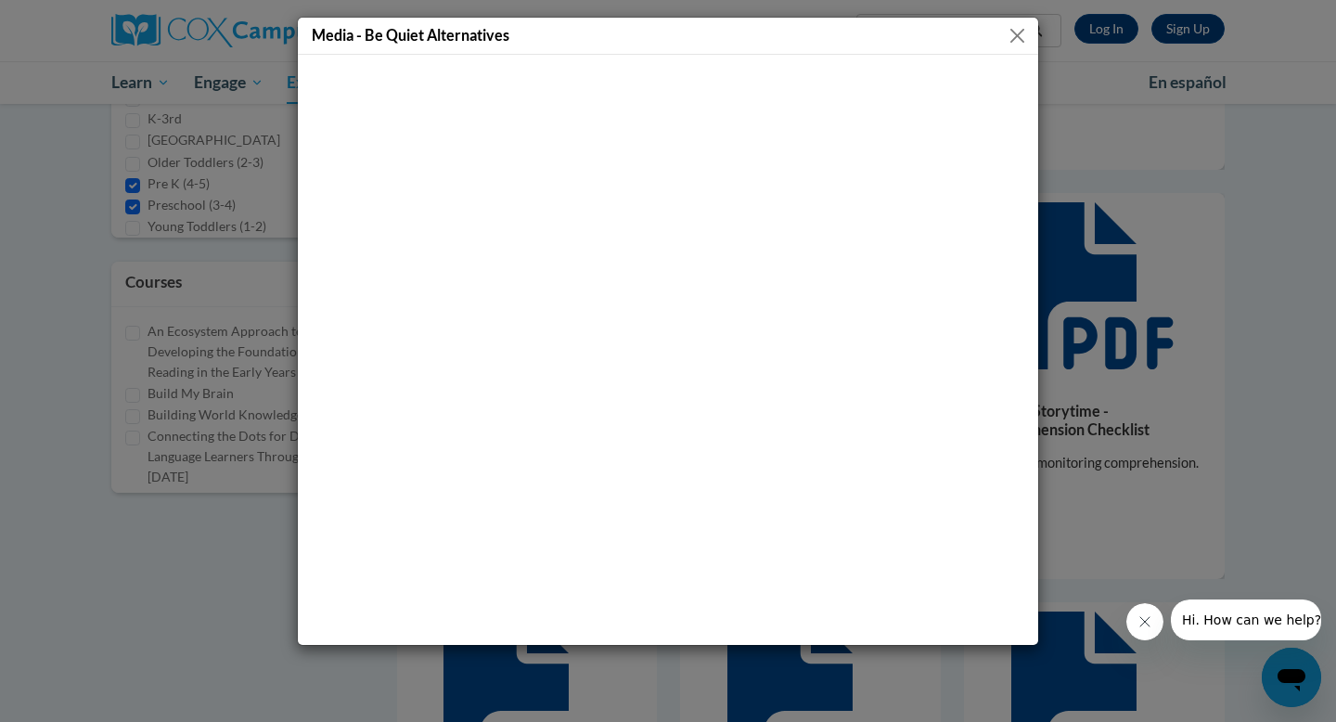
click at [1024, 44] on button "Close" at bounding box center [1017, 35] width 23 height 23
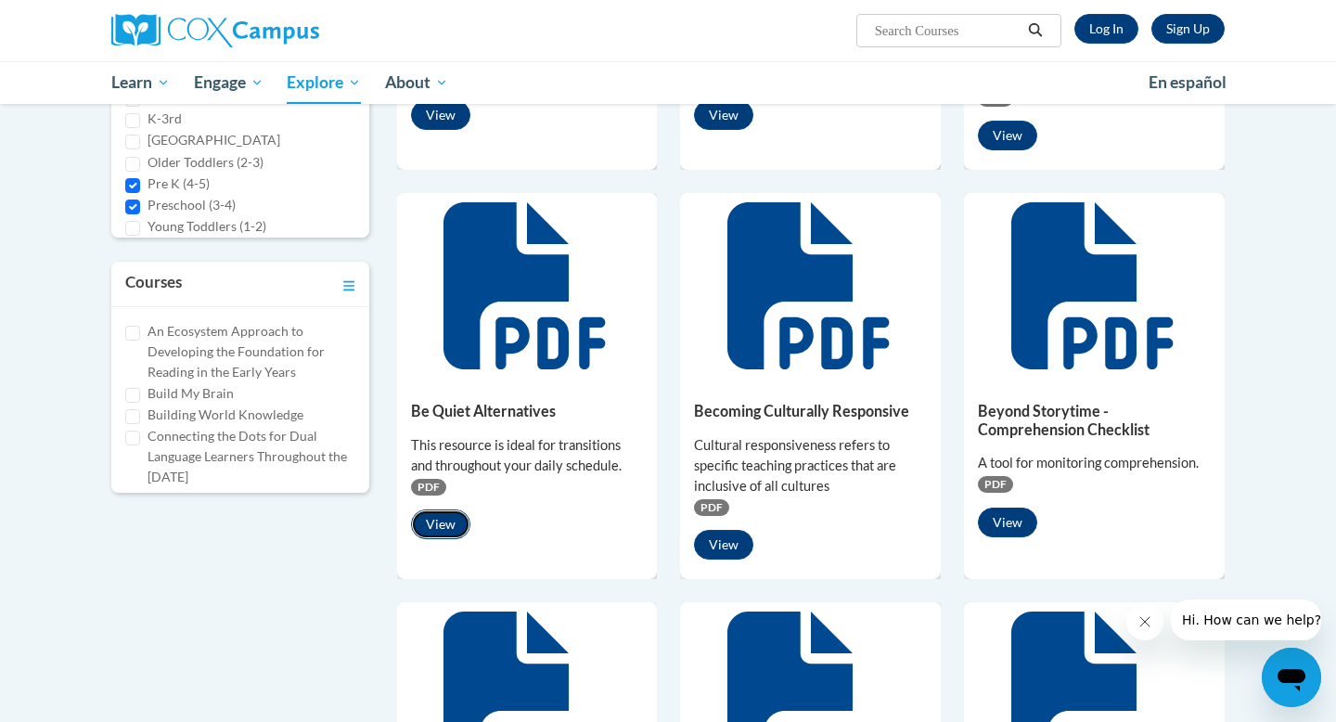
click at [446, 509] on button "View" at bounding box center [440, 524] width 59 height 30
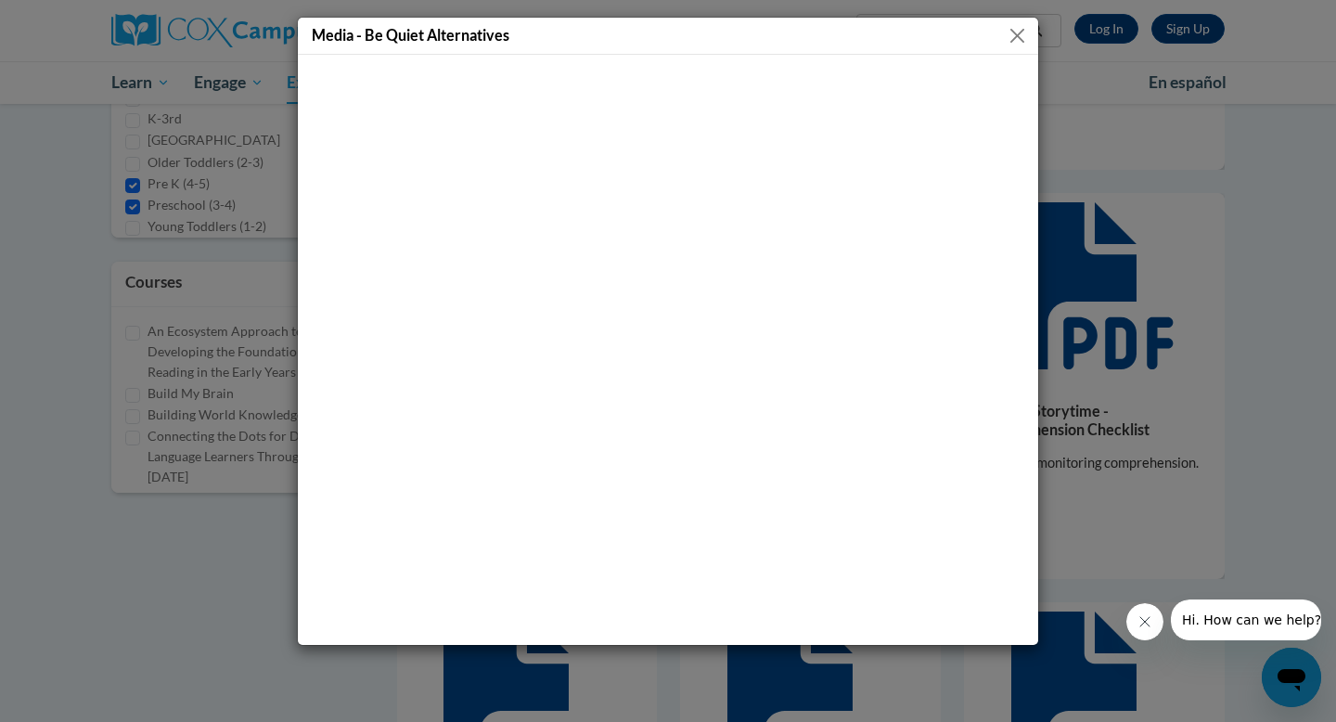
click at [1017, 36] on button "Close" at bounding box center [1017, 35] width 23 height 23
